Goal: Task Accomplishment & Management: Manage account settings

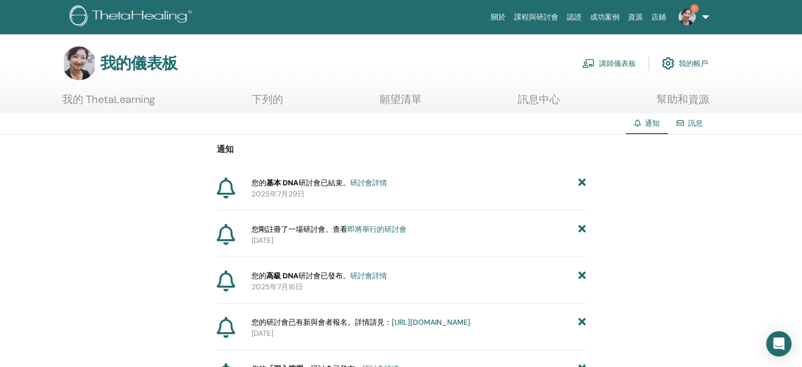
click at [692, 17] on img at bounding box center [687, 16] width 17 height 17
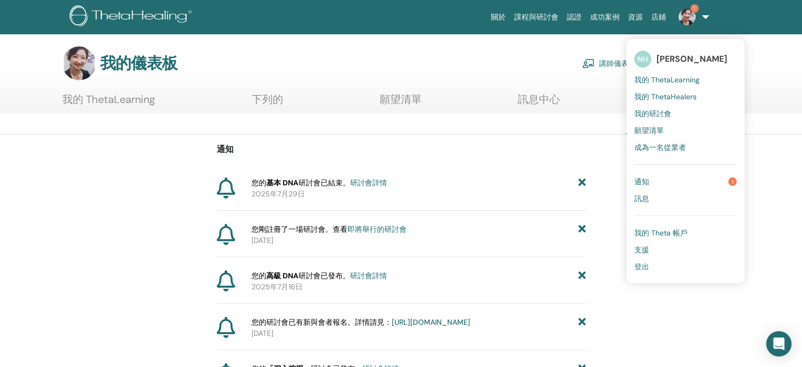
click at [646, 179] on font "通知" at bounding box center [642, 181] width 15 height 9
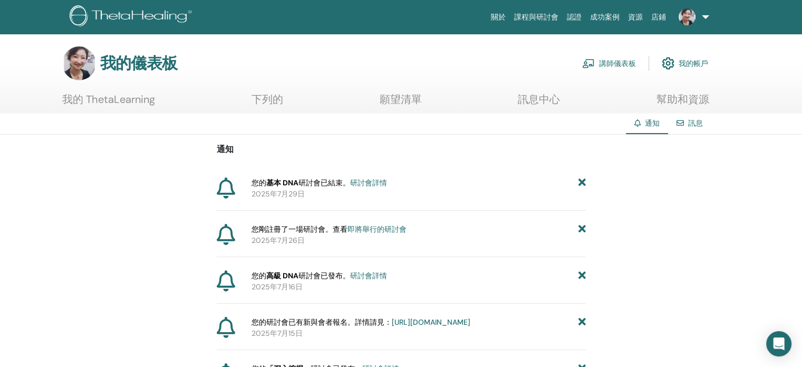
scroll to position [53, 0]
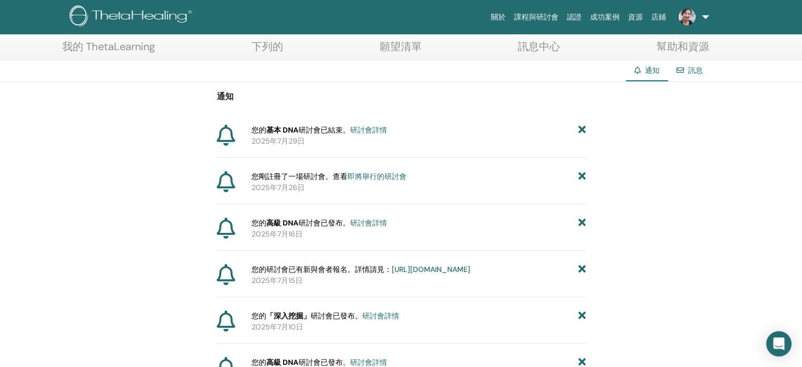
click at [384, 126] on font "研討會詳情" at bounding box center [368, 129] width 37 height 9
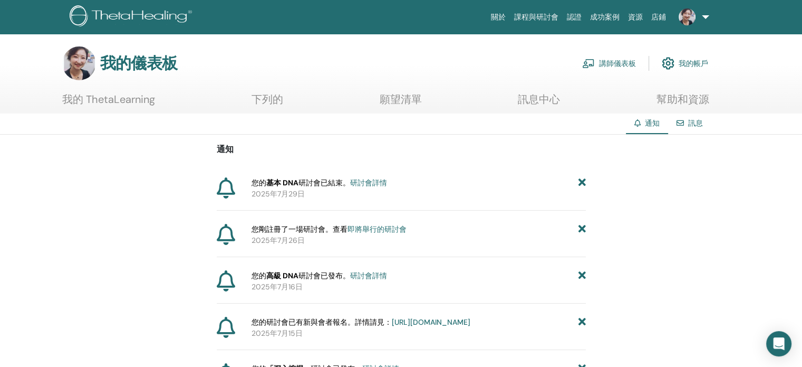
click at [616, 60] on font "講師儀表板" at bounding box center [617, 63] width 37 height 9
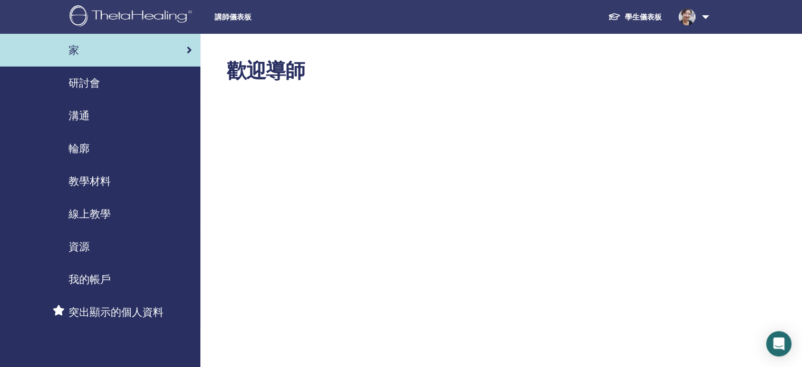
click at [108, 83] on div "研討會" at bounding box center [100, 83] width 184 height 16
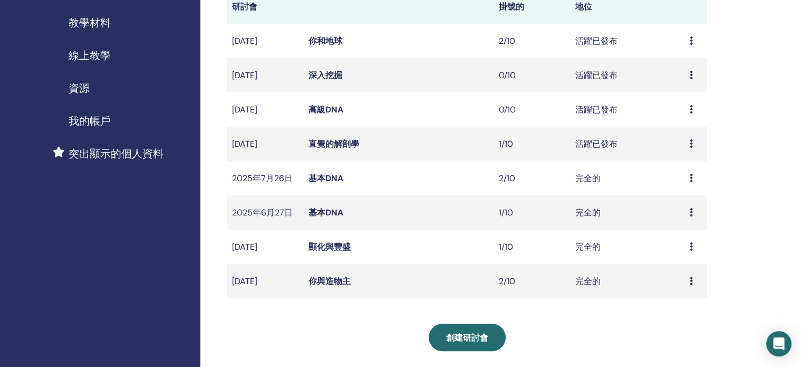
scroll to position [158, 0]
click at [346, 143] on font "直覺的解剖學" at bounding box center [334, 143] width 51 height 11
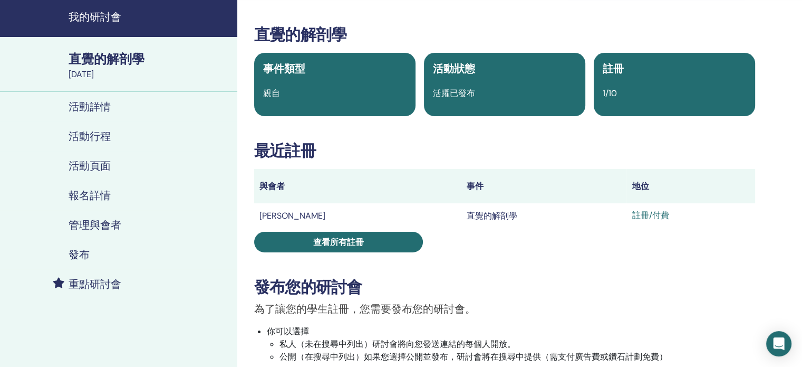
scroll to position [53, 0]
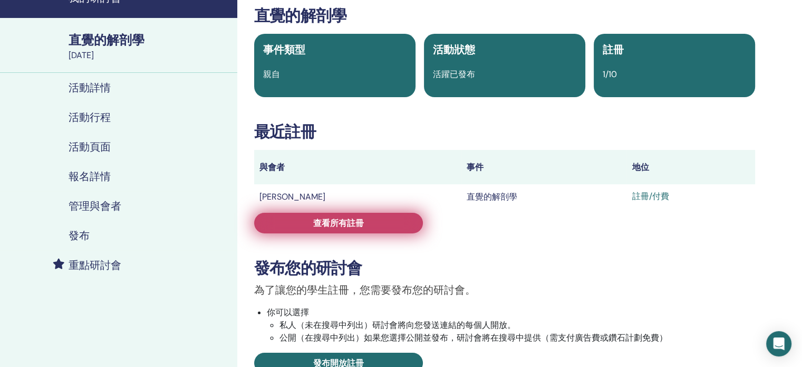
click at [318, 224] on font "查看所有註冊" at bounding box center [338, 222] width 51 height 11
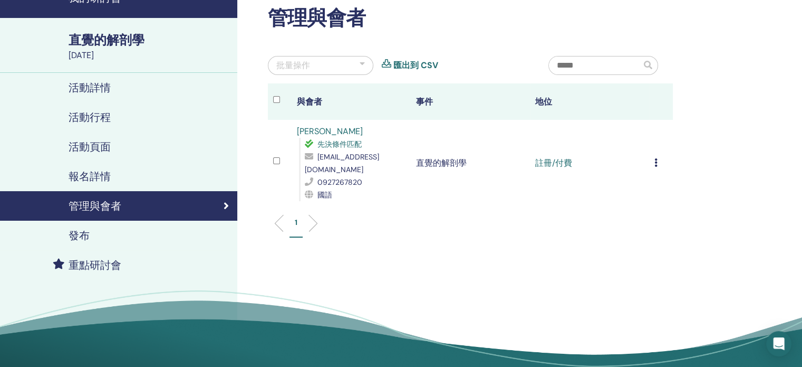
click at [655, 158] on icon at bounding box center [656, 162] width 3 height 8
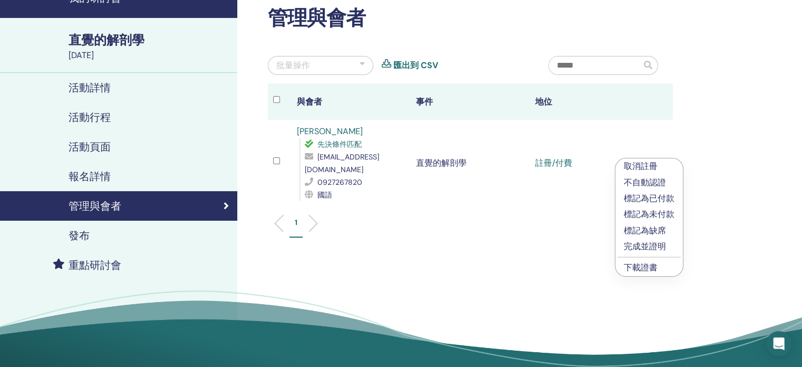
click at [650, 269] on font "下載證書" at bounding box center [641, 267] width 34 height 11
